Goal: Information Seeking & Learning: Learn about a topic

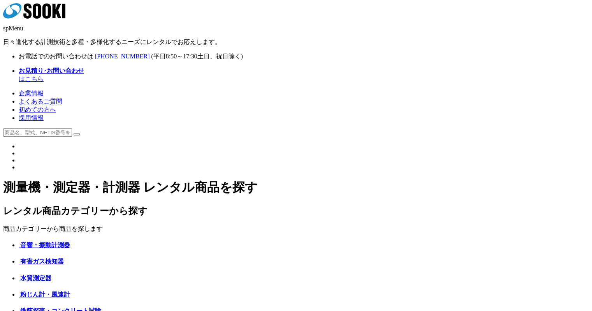
click at [62, 98] on link "よくあるご質問" at bounding box center [41, 101] width 44 height 7
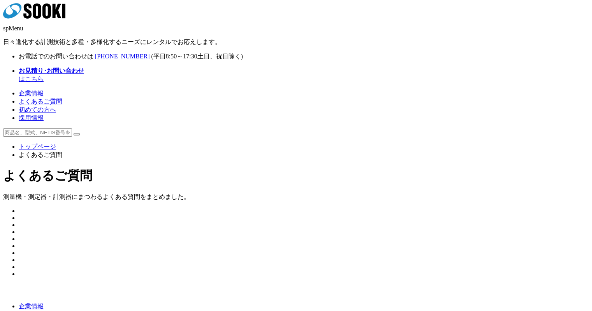
click at [19, 234] on img at bounding box center [19, 234] width 0 height 0
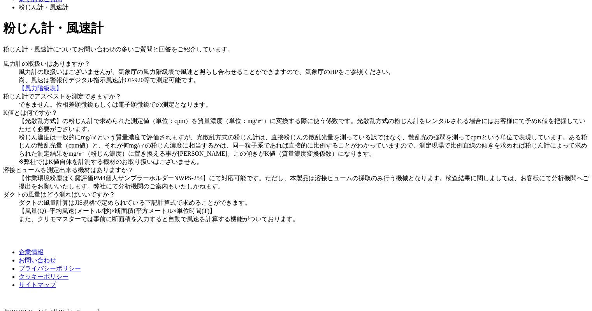
scroll to position [195, 0]
